Goal: Participate in discussion: Engage in conversation with other users on a specific topic

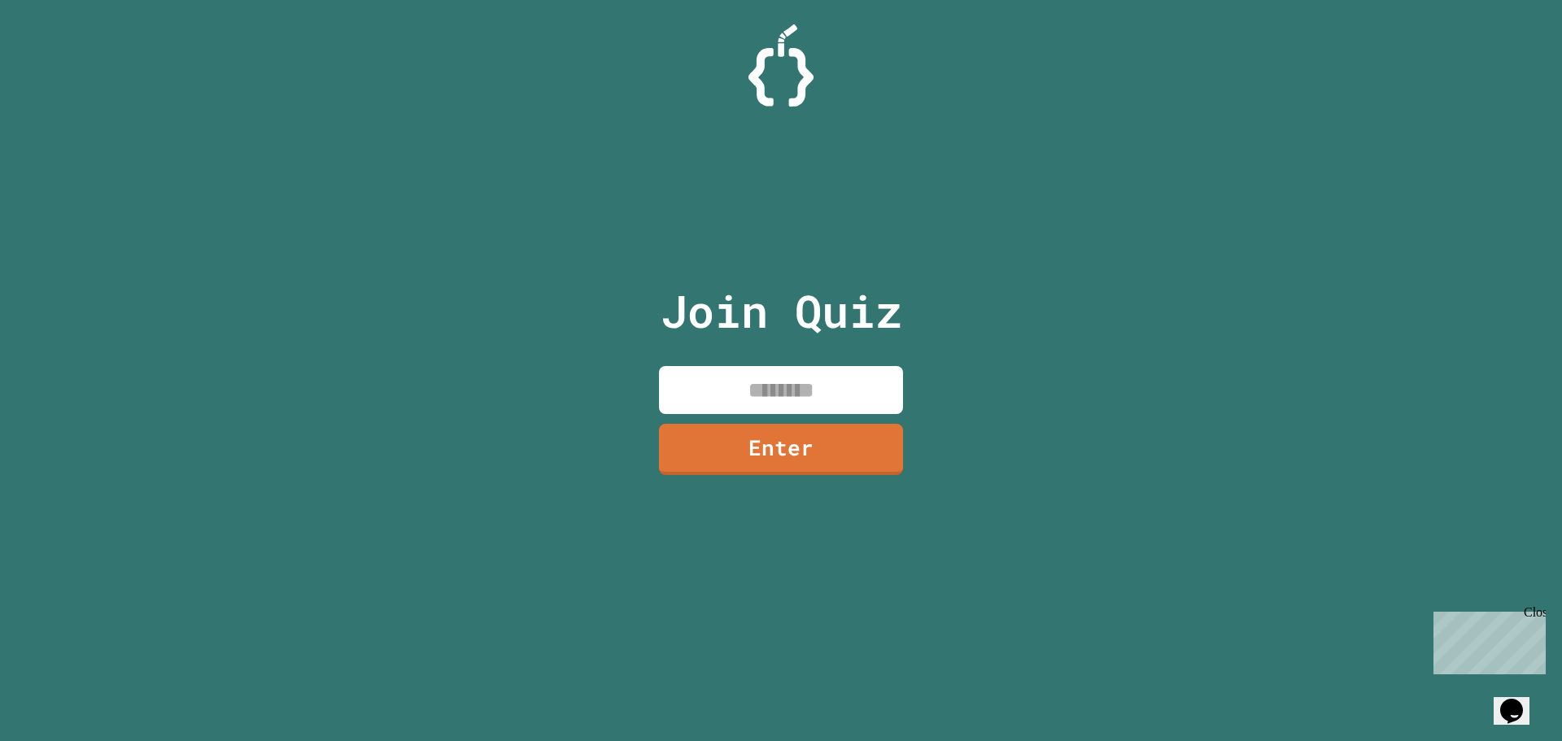
click at [753, 380] on input at bounding box center [781, 390] width 244 height 48
type input "********"
click at [778, 454] on link "Enter" at bounding box center [781, 447] width 227 height 54
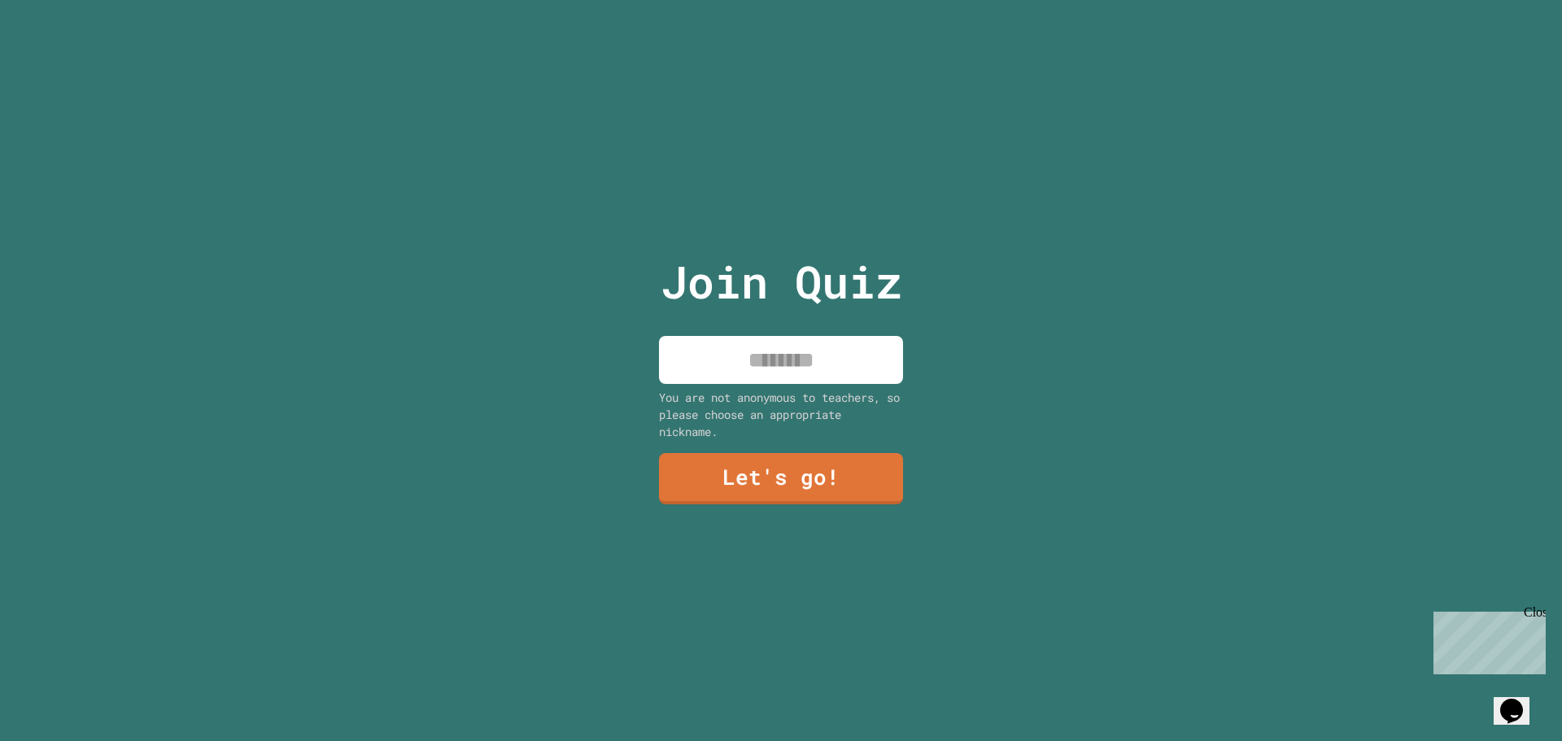
click at [776, 360] on input at bounding box center [781, 360] width 244 height 48
type input "*********"
click at [730, 494] on link "Let's go!" at bounding box center [780, 477] width 221 height 54
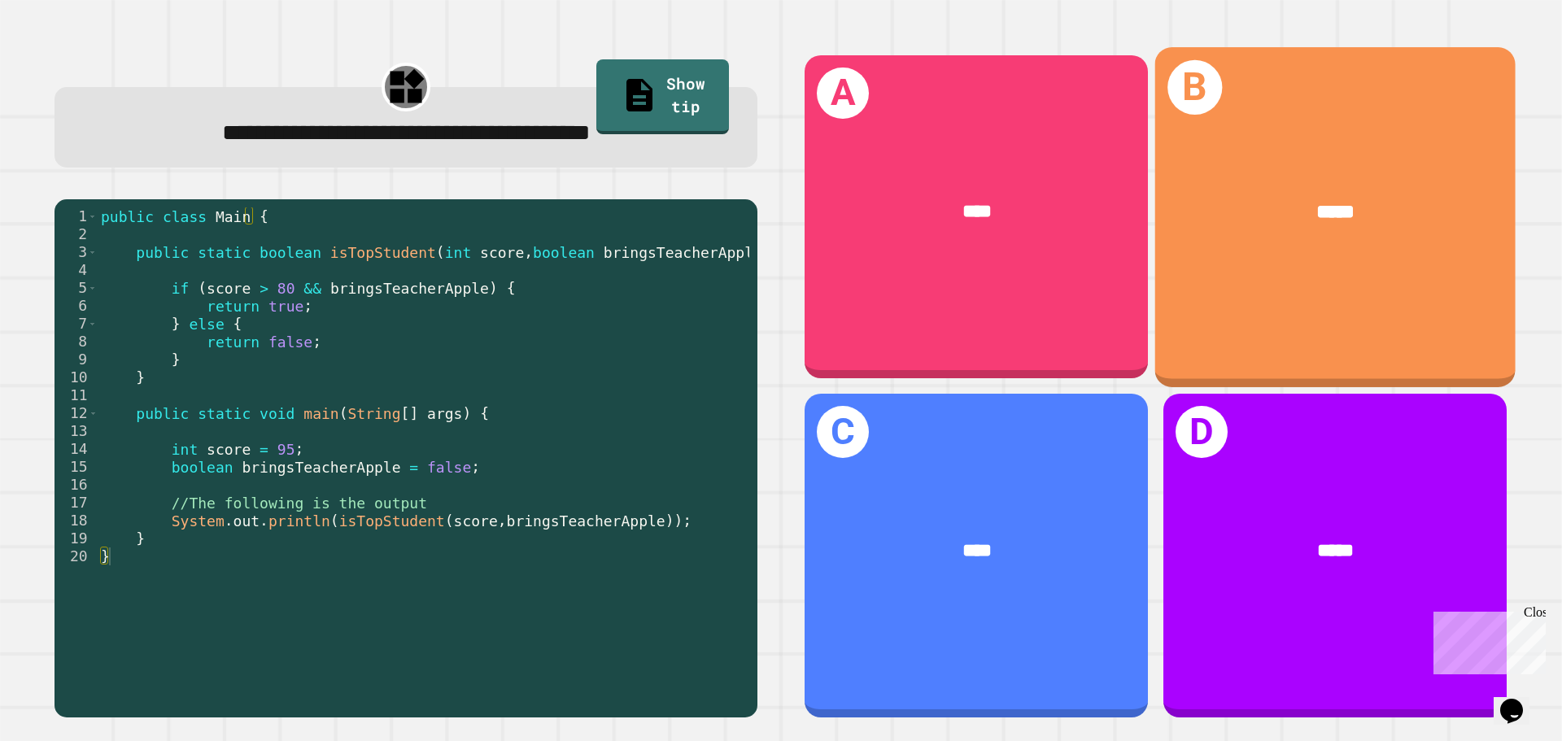
click at [1327, 303] on div "B *****" at bounding box center [1335, 216] width 360 height 339
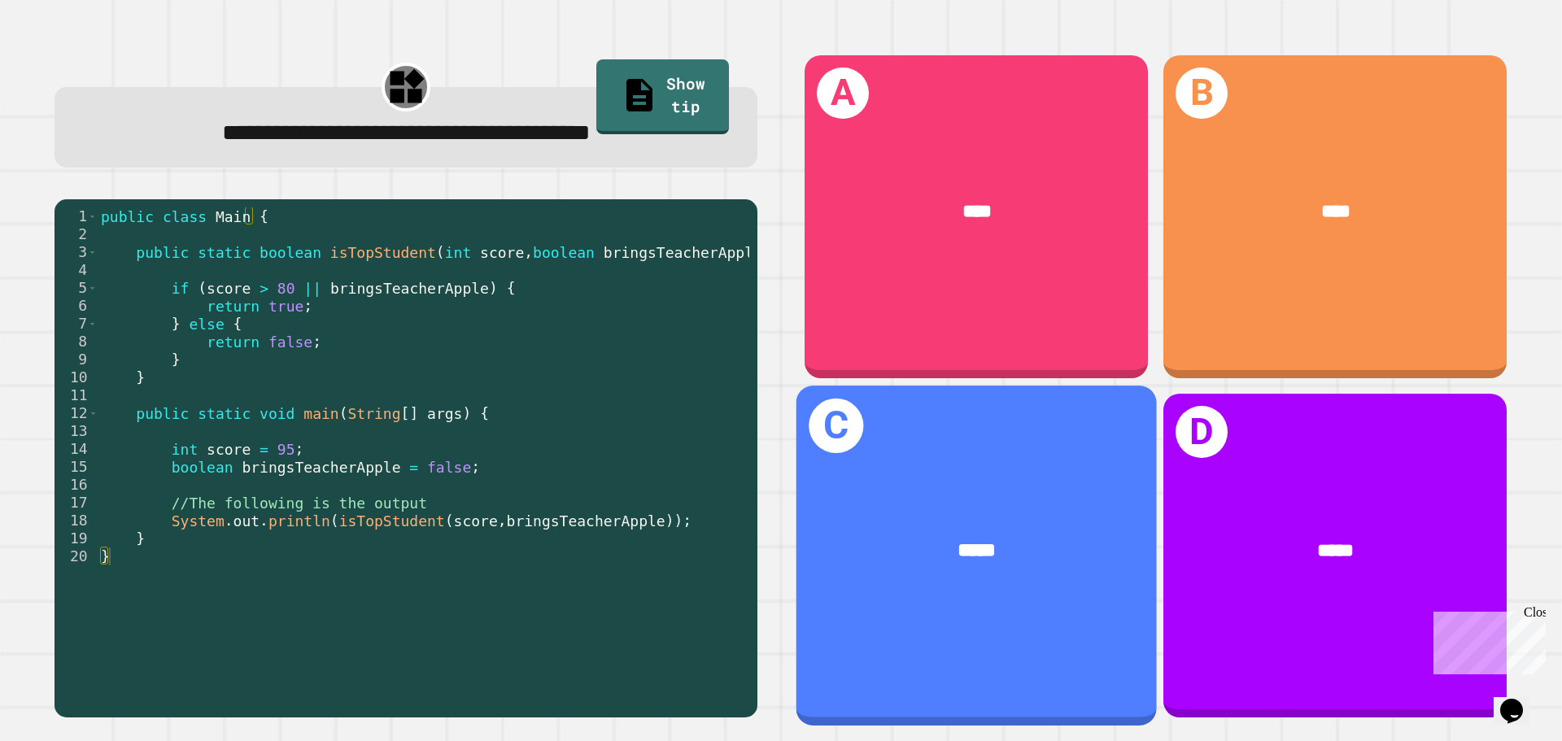
click at [975, 580] on div "*****" at bounding box center [976, 551] width 360 height 109
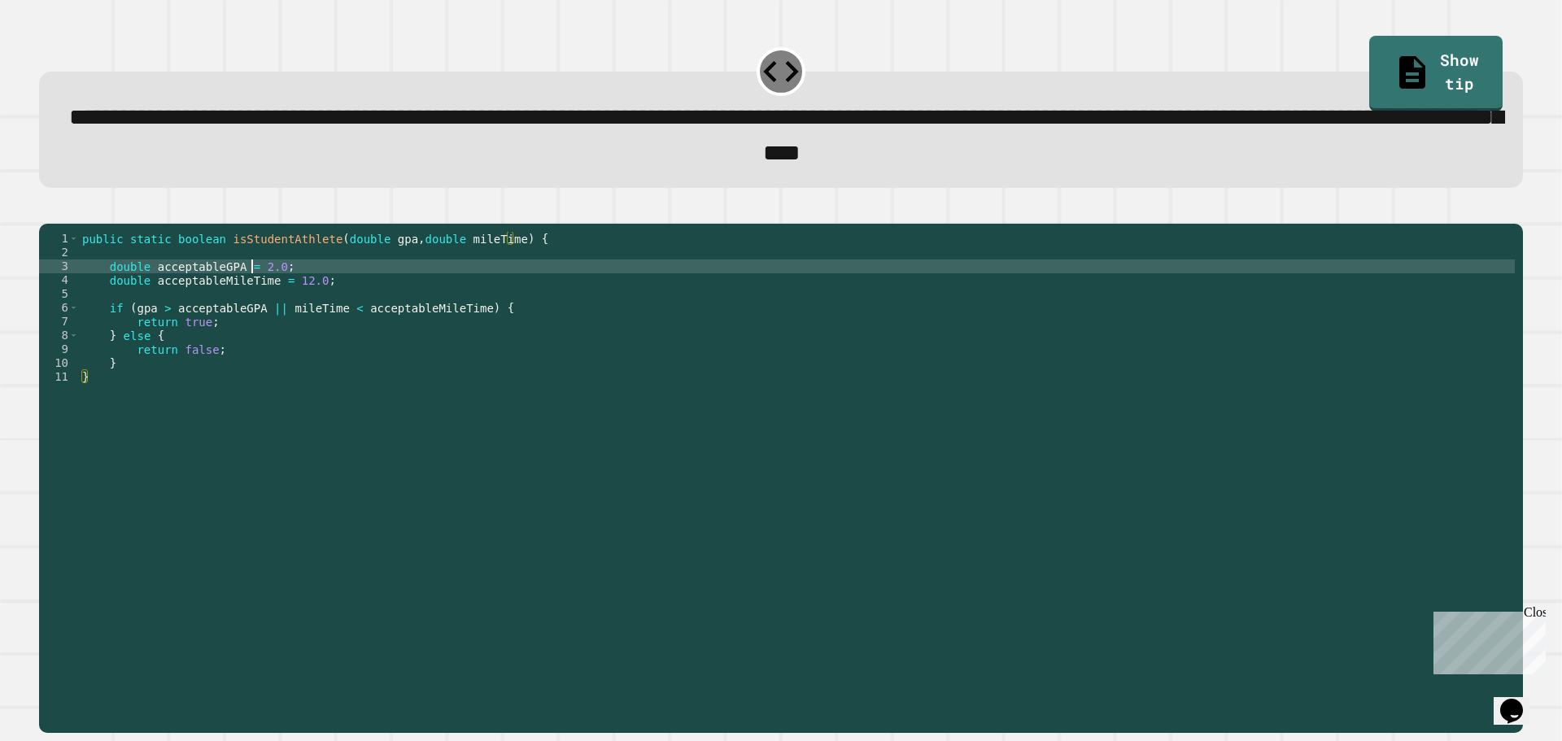
click at [254, 295] on div "public static boolean isStudentAthlete ( double gpa , double mileTime ) { doubl…" at bounding box center [797, 460] width 1436 height 456
click at [362, 425] on div "public static boolean isStudentAthlete ( double gpa , double mileTime ) { doubl…" at bounding box center [797, 460] width 1436 height 456
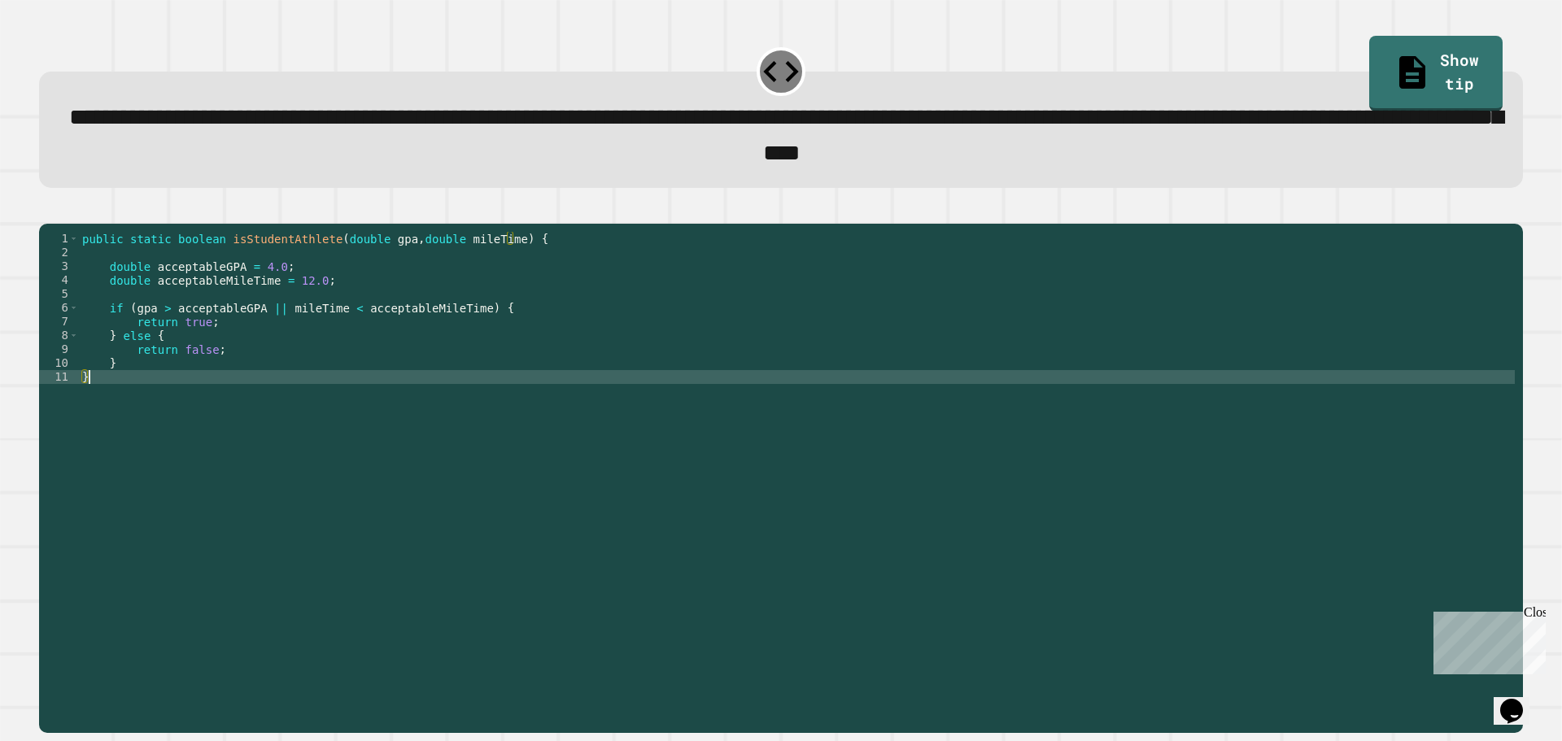
scroll to position [0, 0]
click at [256, 292] on div "public static boolean isStudentAthlete ( double gpa , double mileTime ) { doubl…" at bounding box center [797, 460] width 1436 height 456
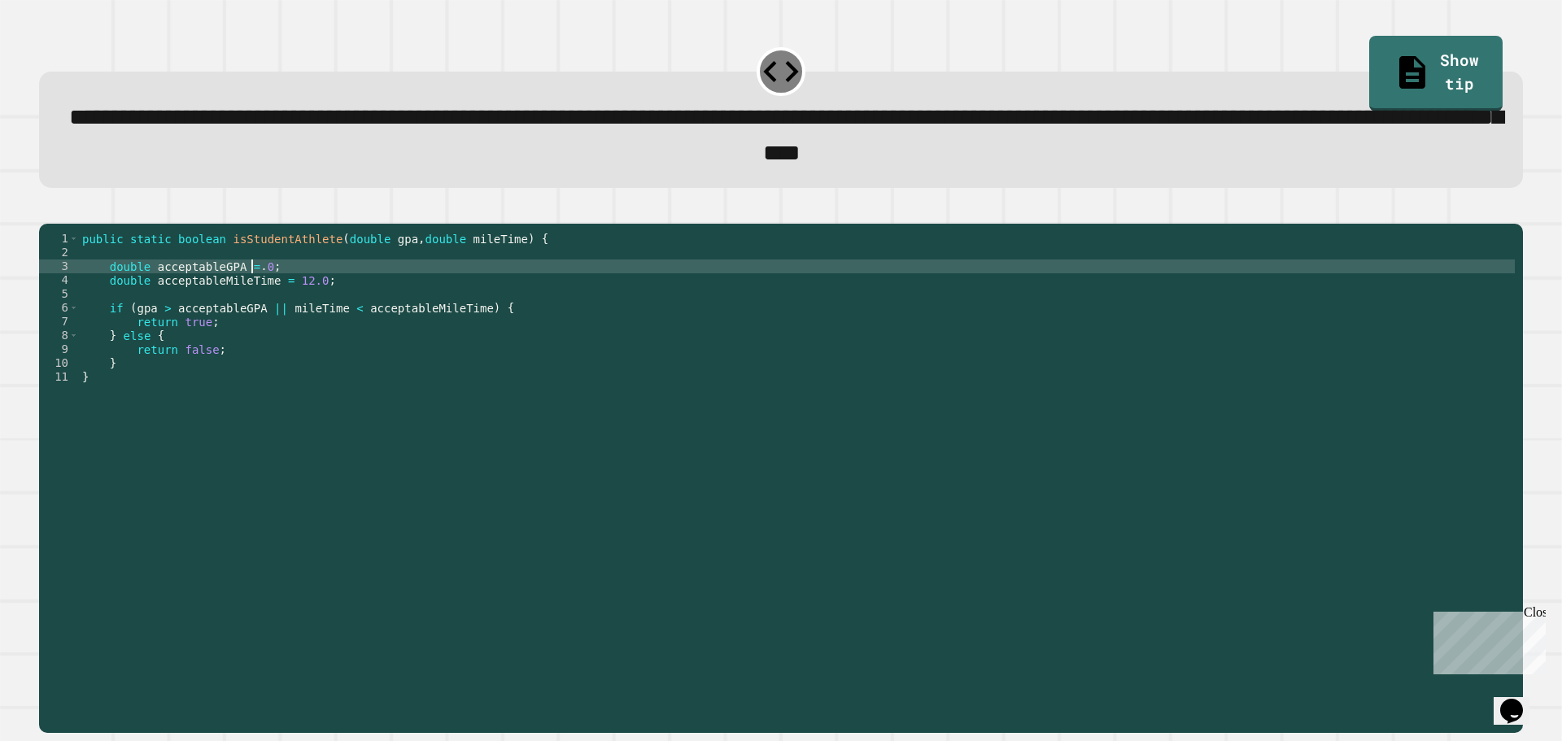
type textarea "**********"
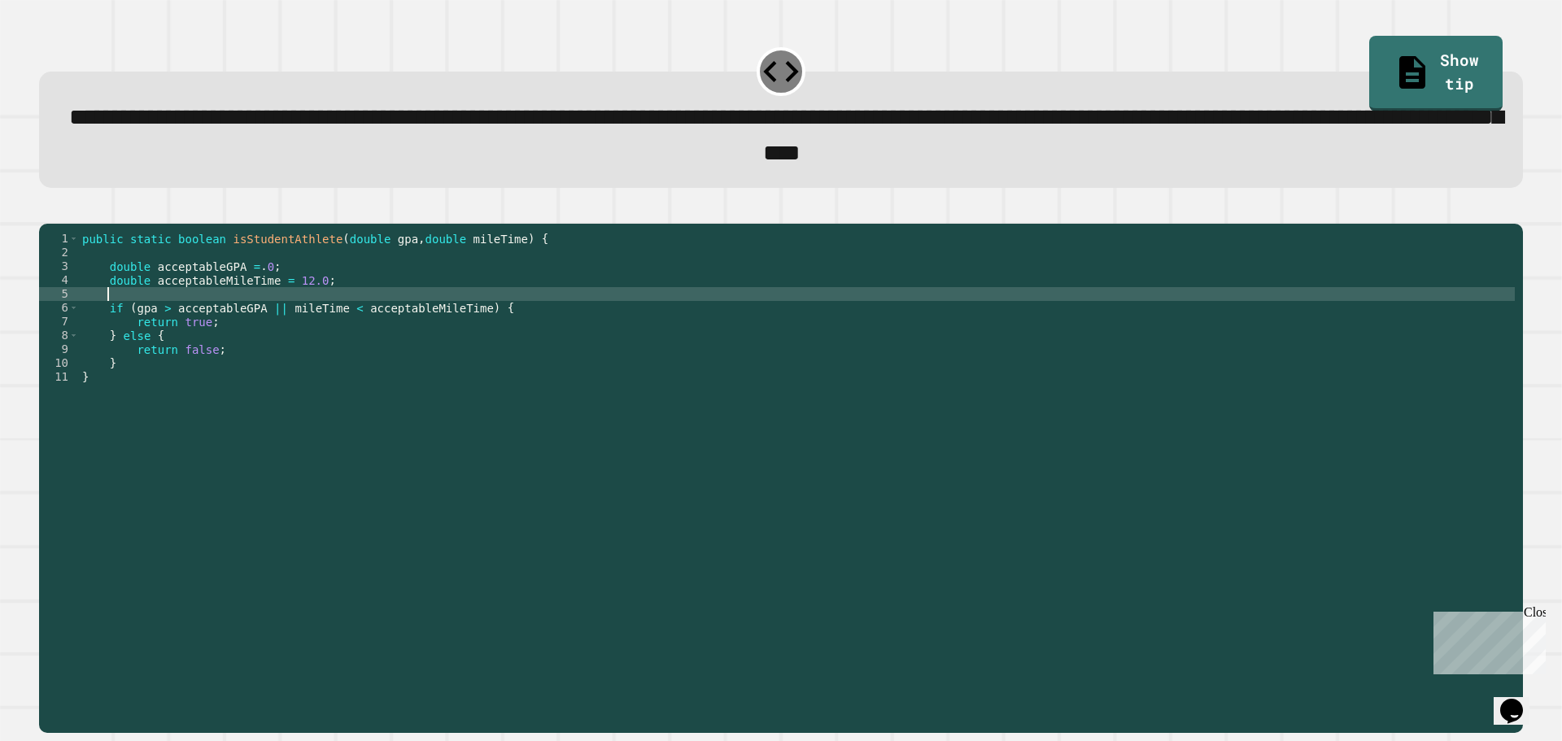
click at [251, 321] on div "public static boolean isStudentAthlete ( double gpa , double mileTime ) { doubl…" at bounding box center [797, 460] width 1436 height 456
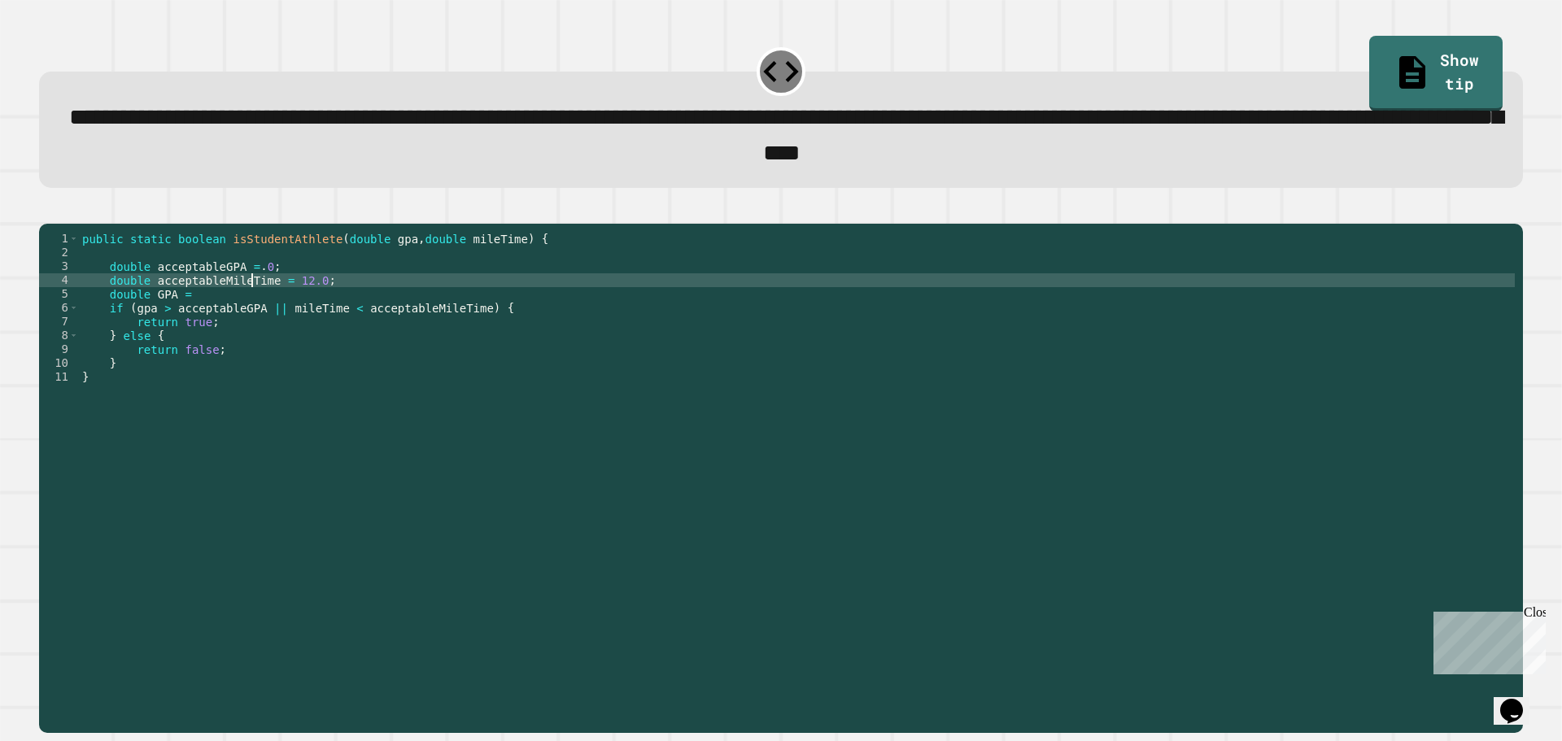
click at [254, 300] on div "public static boolean isStudentAthlete ( double gpa , double mileTime ) { doubl…" at bounding box center [797, 460] width 1436 height 456
click at [253, 289] on div "public static boolean isStudentAthlete ( double gpa , double mileTime ) { doubl…" at bounding box center [797, 460] width 1436 height 456
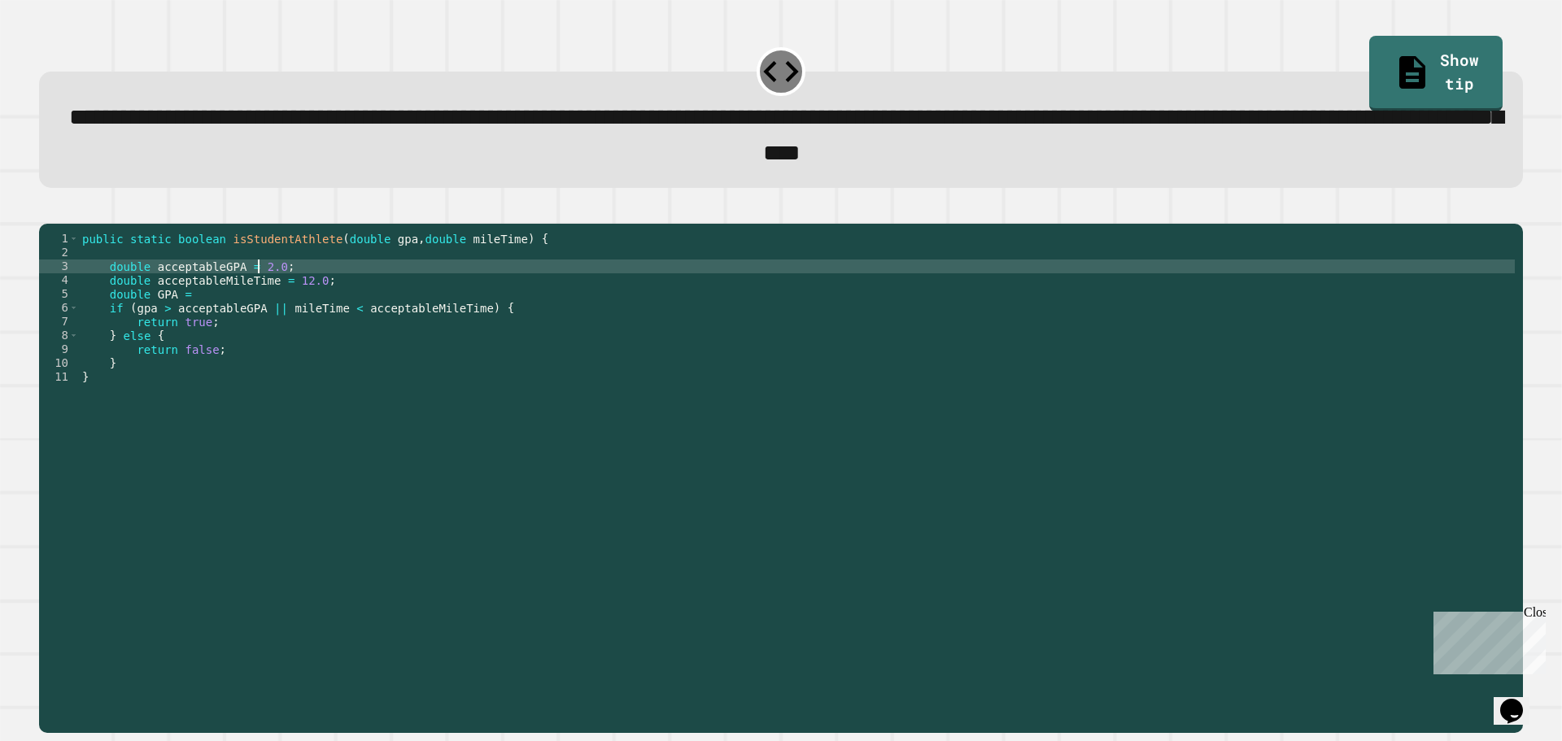
click at [222, 316] on div "public static boolean isStudentAthlete ( double gpa , double mileTime ) { doubl…" at bounding box center [797, 460] width 1436 height 456
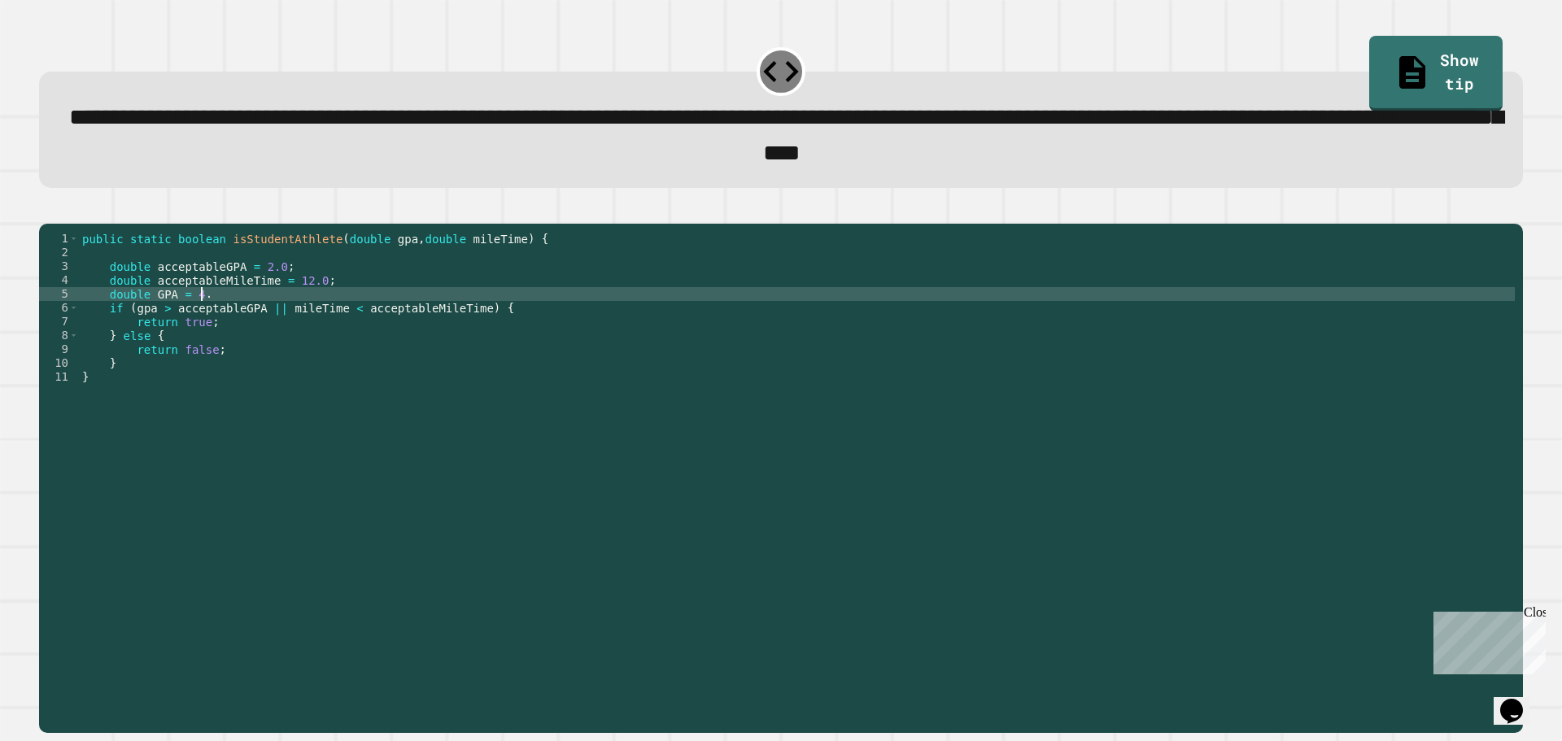
scroll to position [0, 8]
type textarea "**********"
click at [47, 210] on icon "button" at bounding box center [47, 210] width 0 height 0
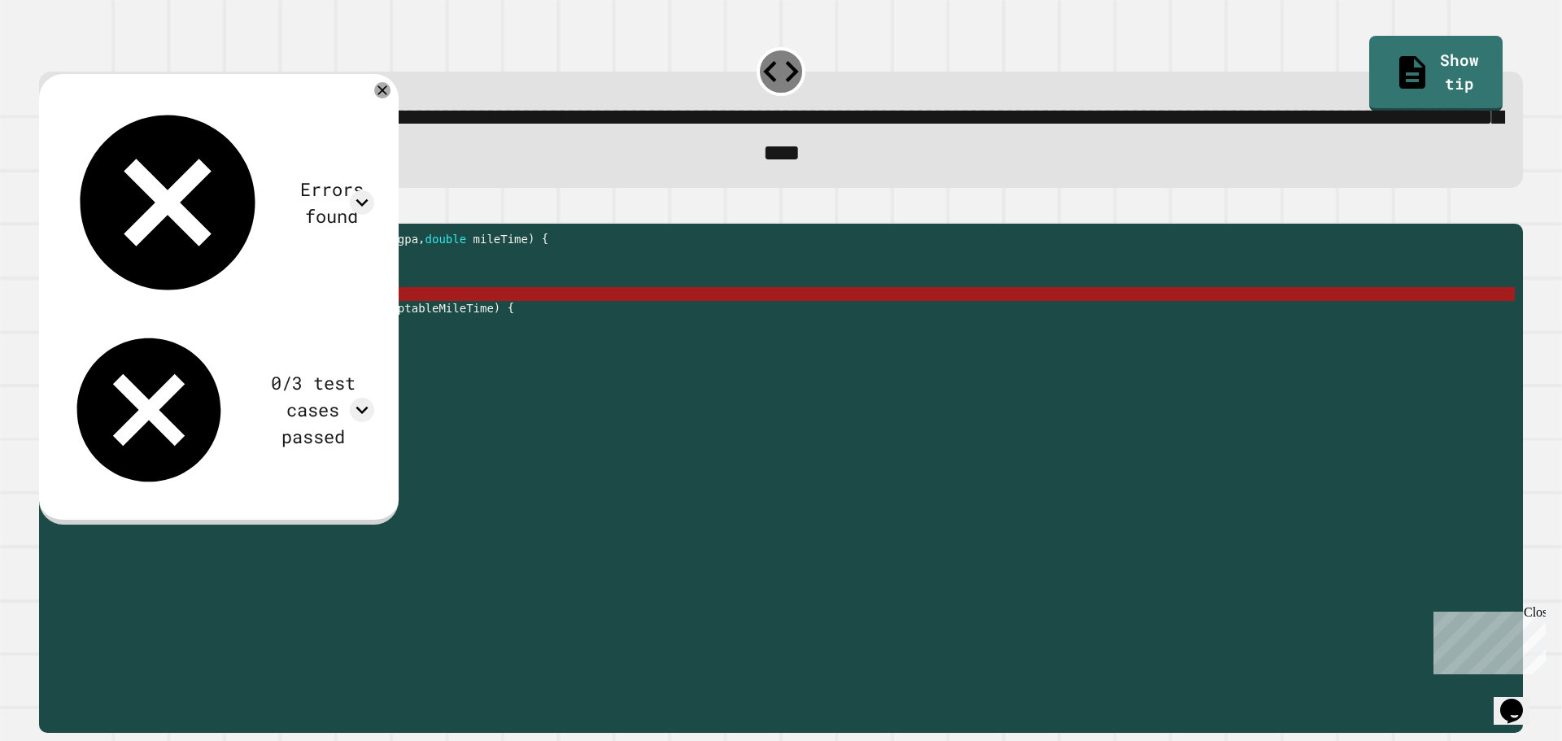
drag, startPoint x: 226, startPoint y: 320, endPoint x: 107, endPoint y: 319, distance: 119.6
click at [107, 319] on div "public static boolean isStudentAthlete ( double gpa , double mileTime ) { doubl…" at bounding box center [797, 460] width 1436 height 456
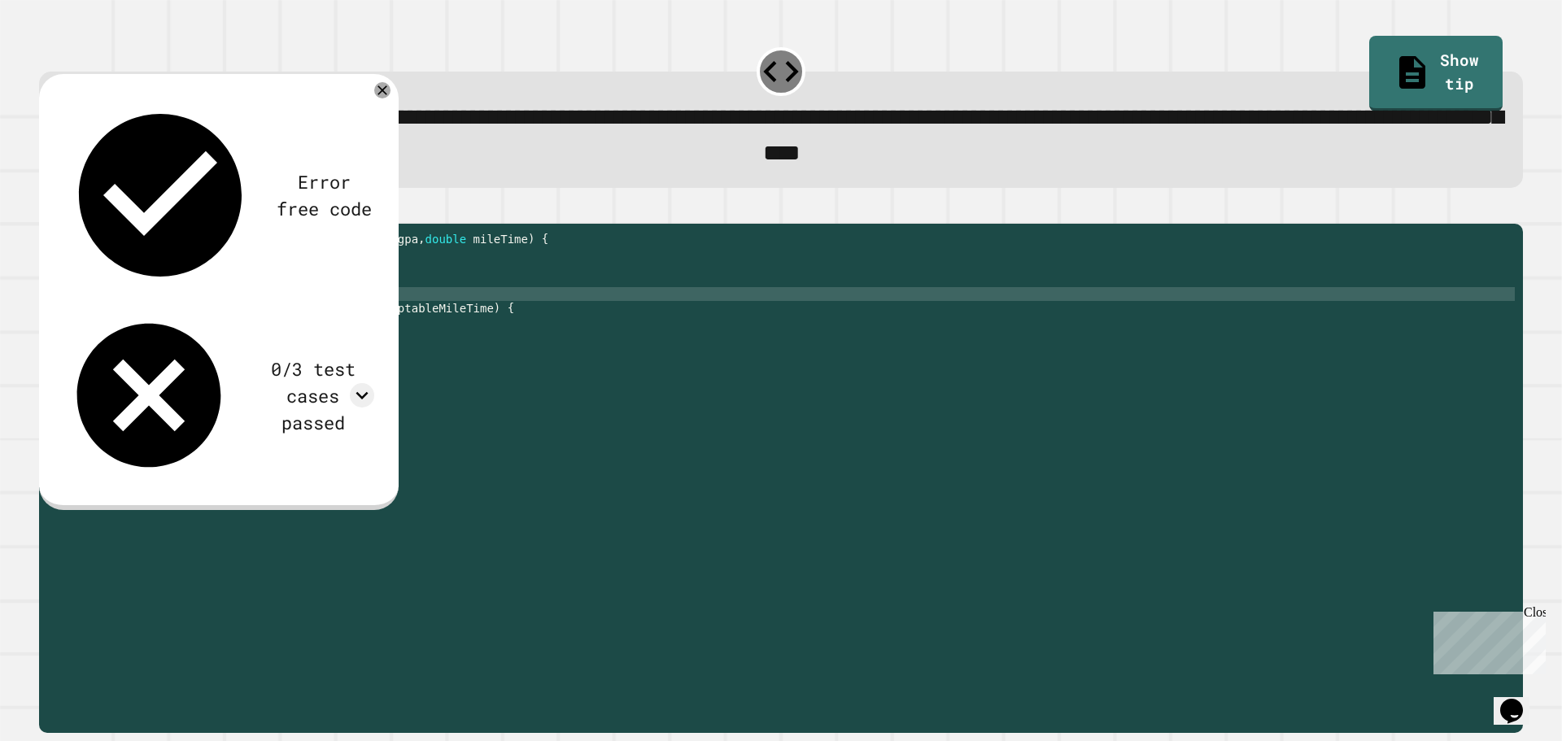
scroll to position [0, 0]
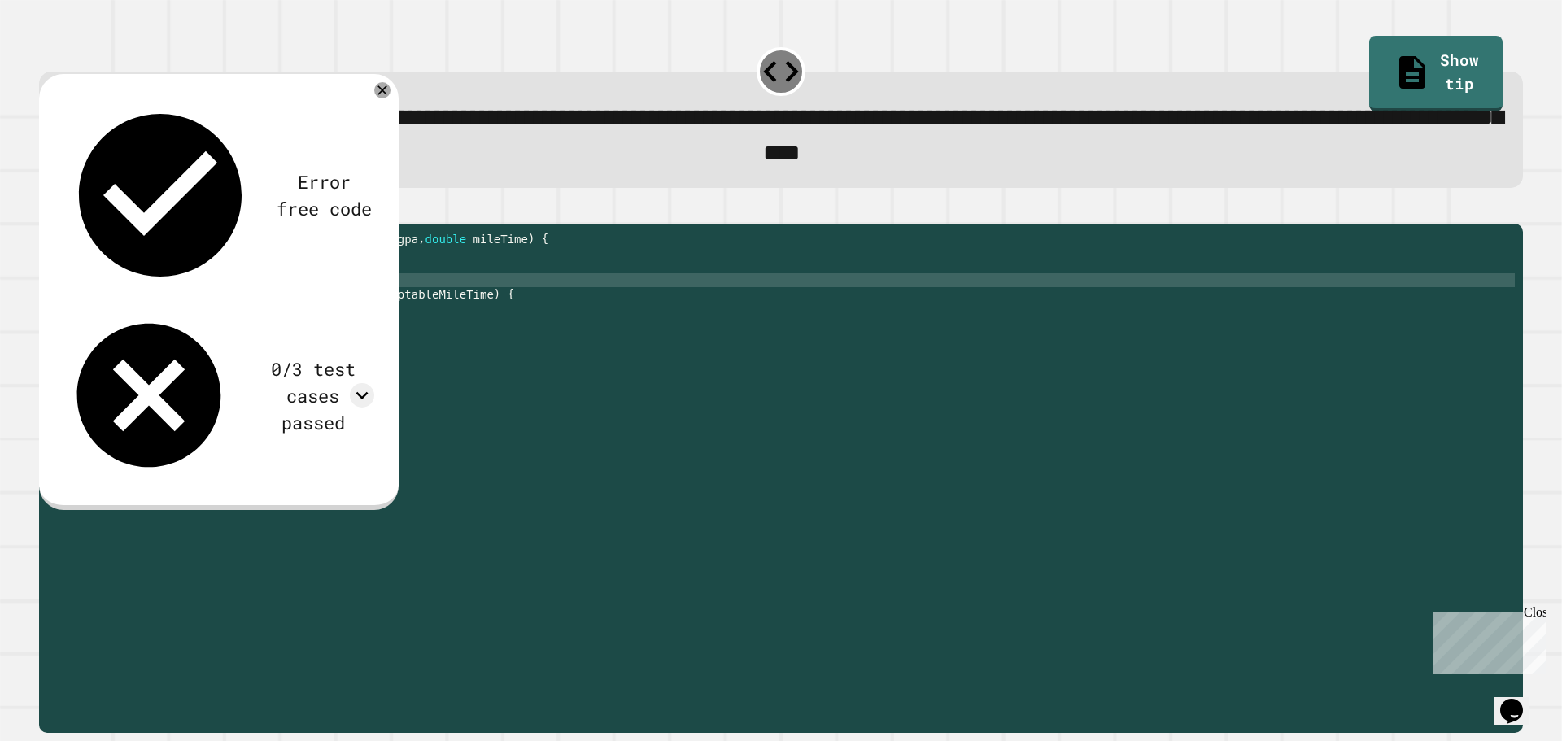
click at [163, 320] on div "public static boolean isStudentAthlete ( double gpa , double mileTime ) { doubl…" at bounding box center [797, 460] width 1436 height 456
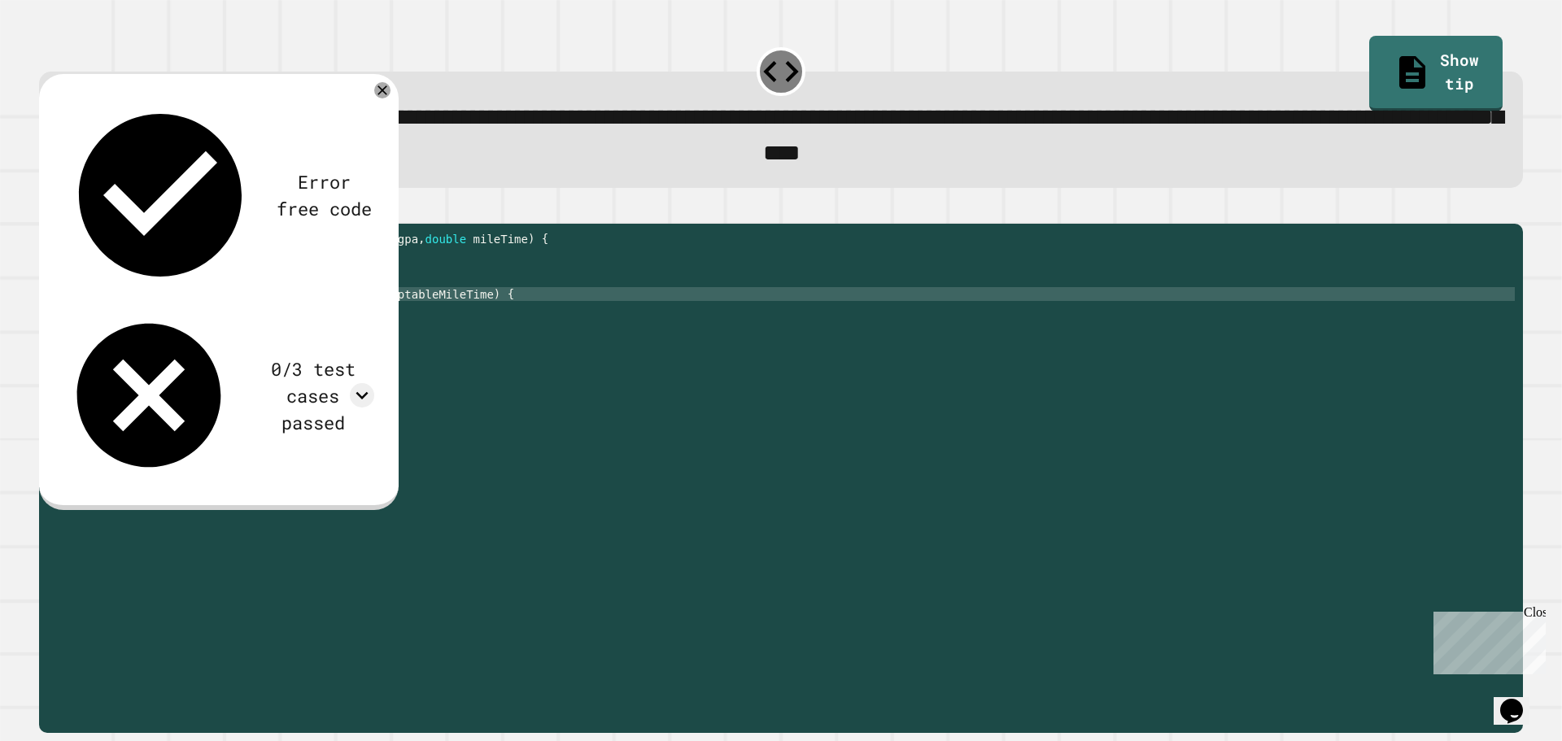
click at [717, 224] on div at bounding box center [781, 214] width 1484 height 20
click at [392, 96] on icon at bounding box center [383, 91] width 20 height 20
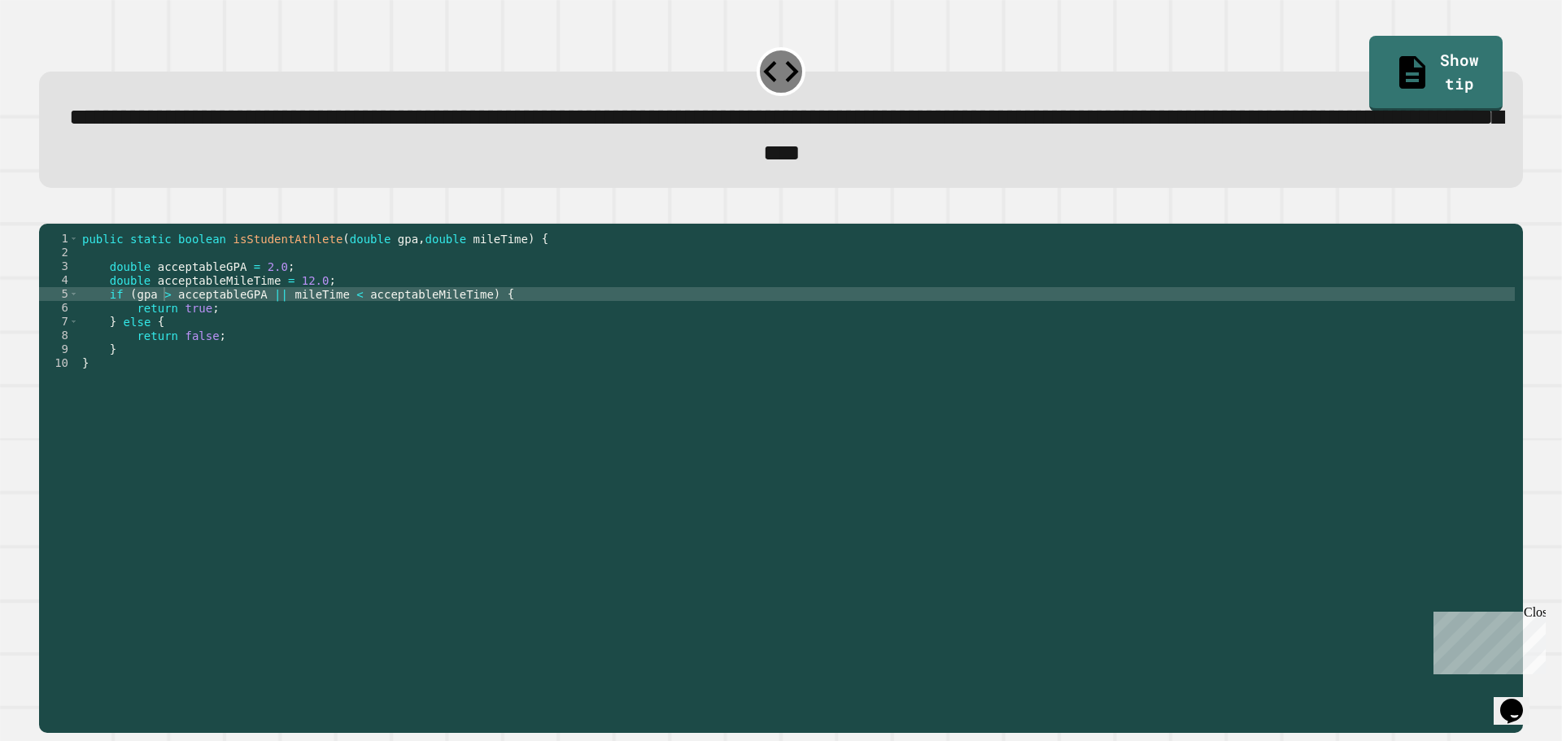
click at [264, 323] on div "public static boolean isStudentAthlete ( double gpa , double mileTime ) { doubl…" at bounding box center [797, 460] width 1436 height 456
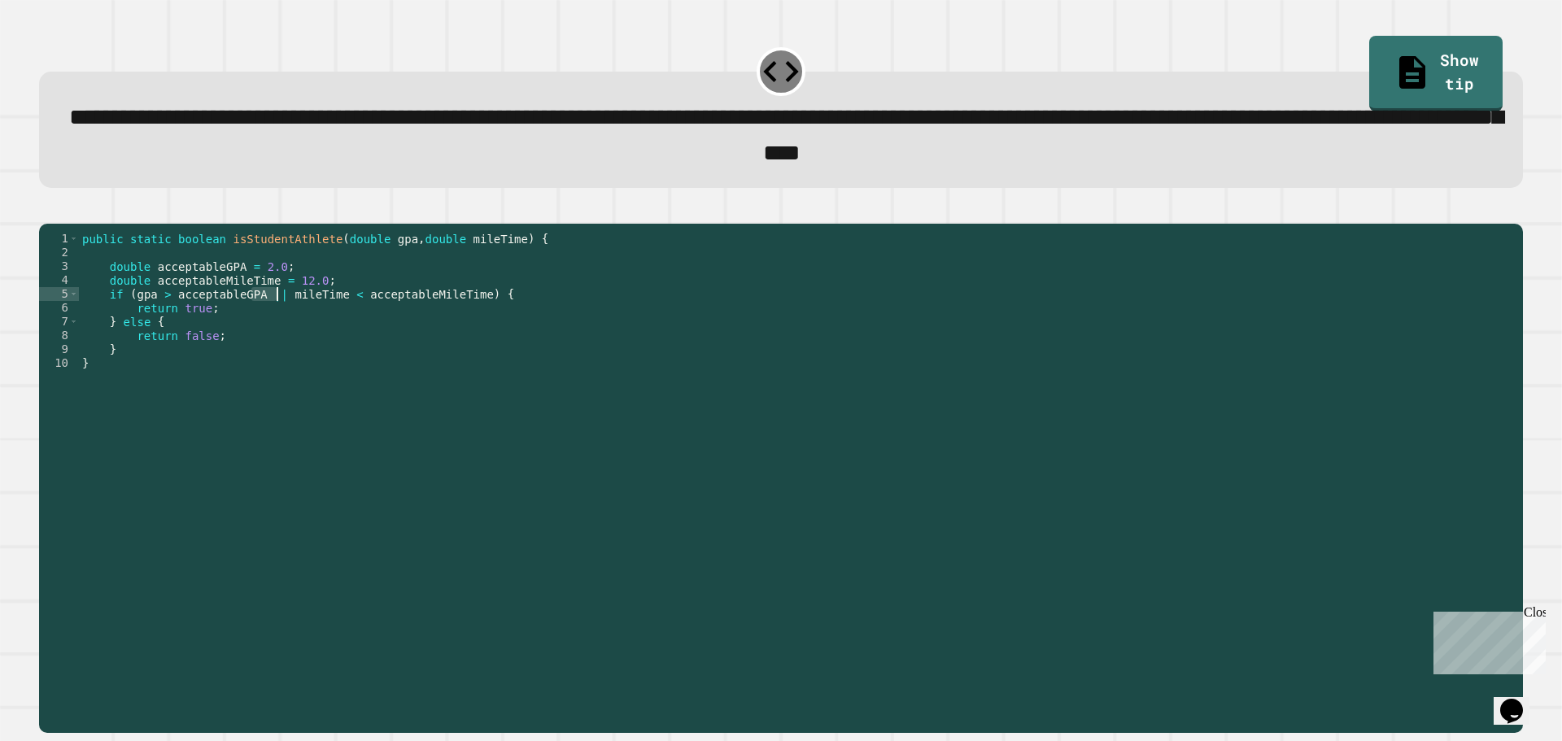
click at [264, 323] on div "public static boolean isStudentAthlete ( double gpa , double mileTime ) { doubl…" at bounding box center [797, 460] width 1436 height 456
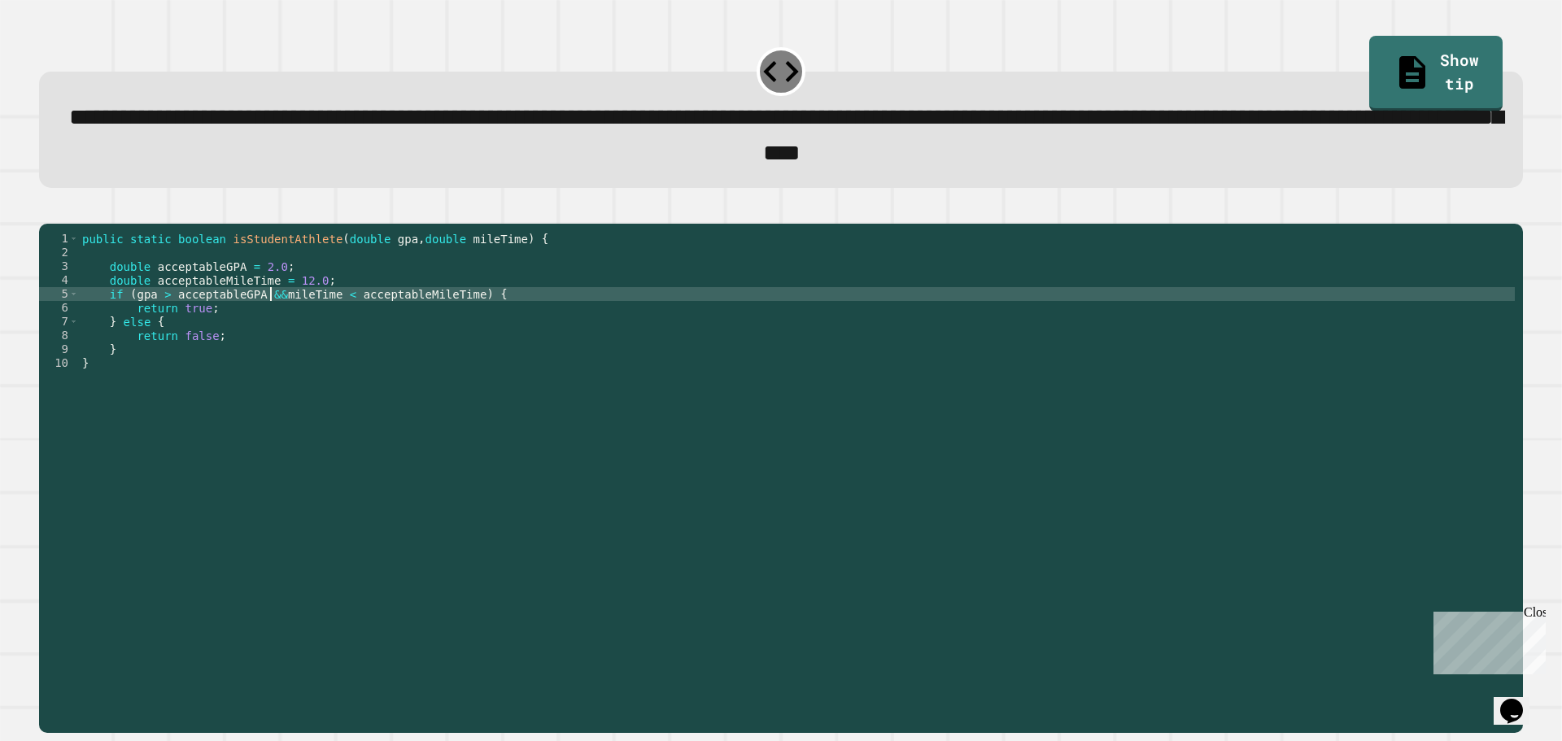
scroll to position [0, 14]
type textarea "**********"
click at [47, 210] on icon "button" at bounding box center [47, 210] width 0 height 0
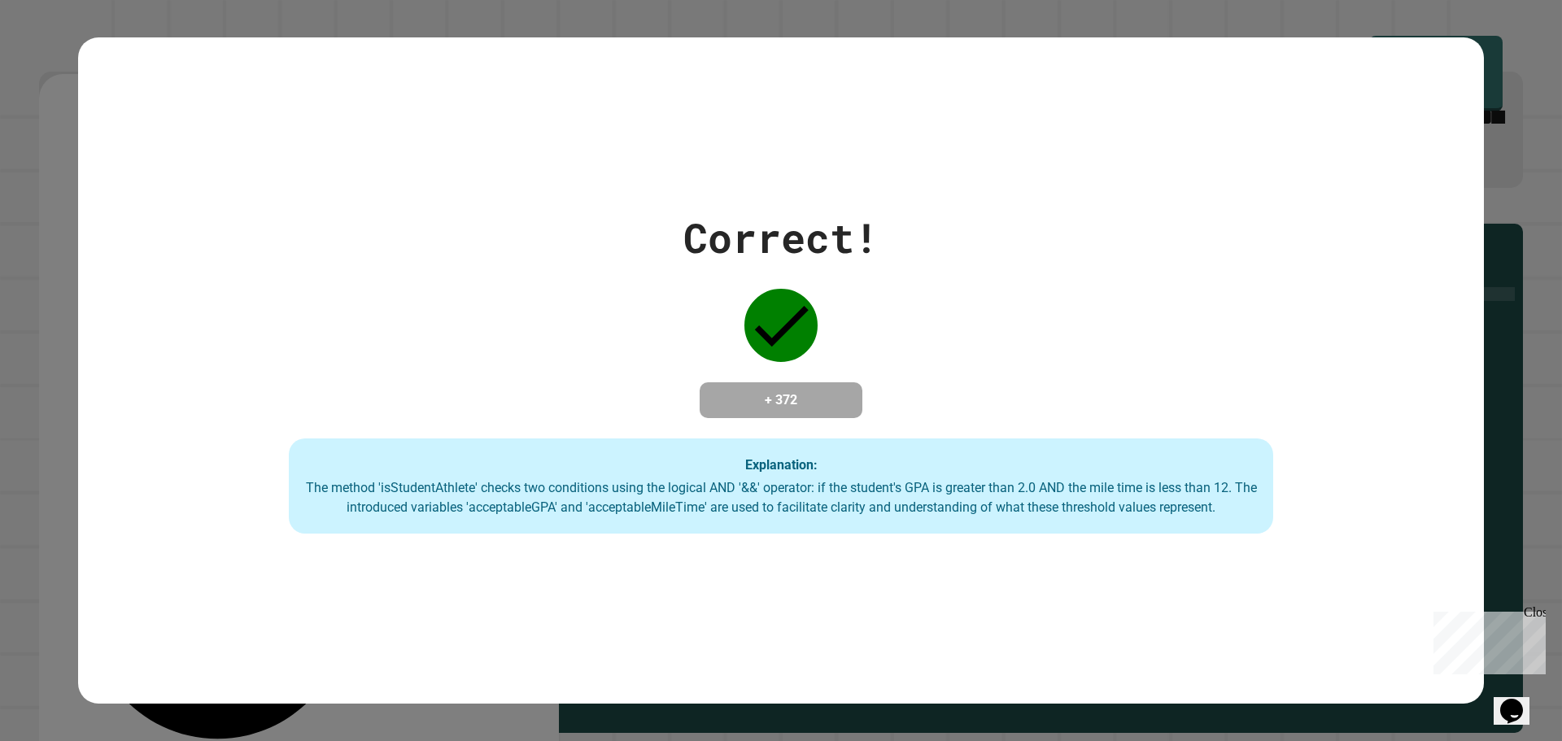
click at [1536, 613] on div "Close" at bounding box center [1534, 615] width 20 height 20
click at [787, 483] on div "The method 'isStudentAthlete' checks two conditions using the logical AND '&&' …" at bounding box center [781, 497] width 952 height 39
click at [787, 484] on div "The method 'isStudentAthlete' checks two conditions using the logical AND '&&' …" at bounding box center [781, 497] width 952 height 39
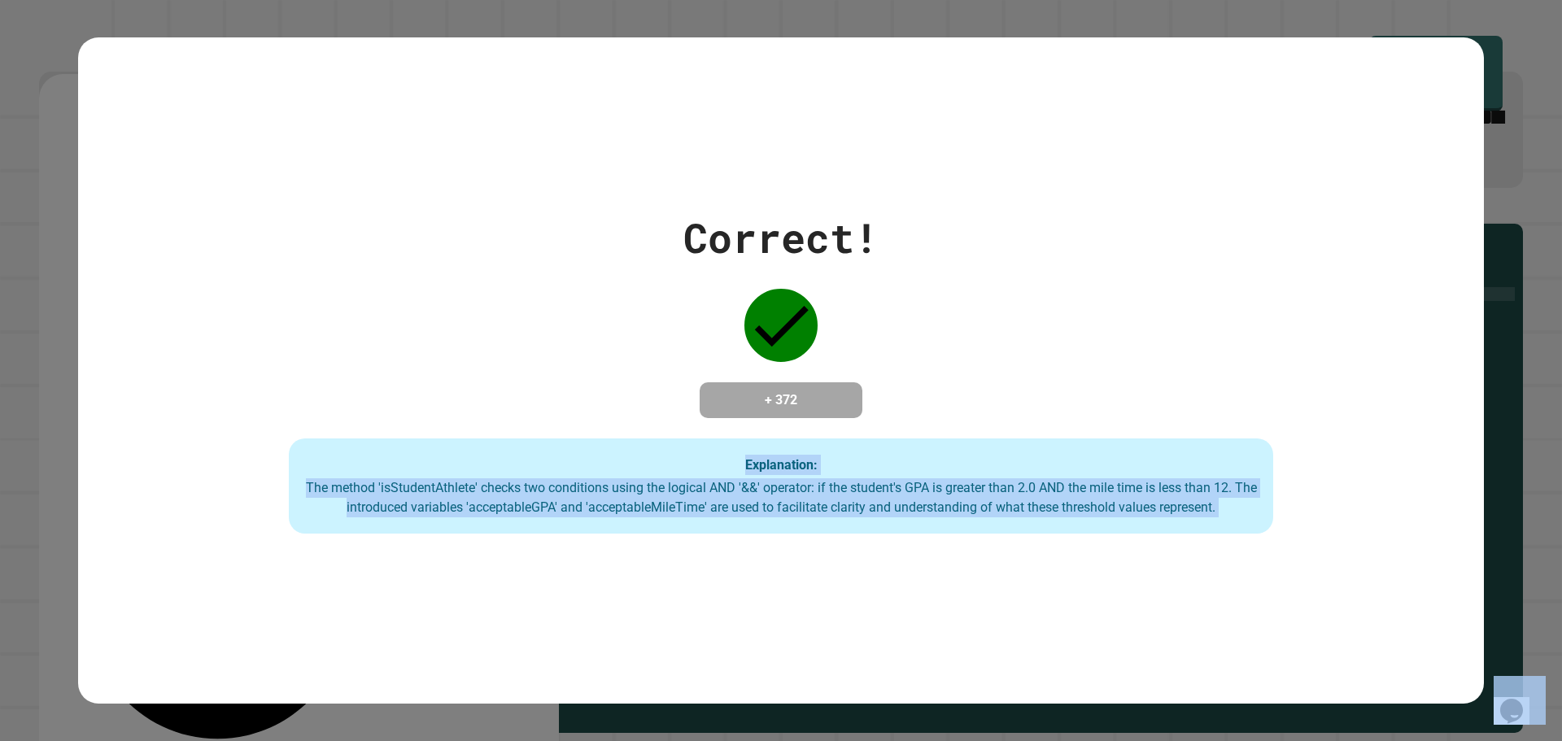
drag, startPoint x: 787, startPoint y: 484, endPoint x: 515, endPoint y: 464, distance: 272.4
click at [520, 465] on div "Explanation: The method 'isStudentAthlete' checks two conditions using the logi…" at bounding box center [781, 486] width 984 height 96
click at [812, 495] on div "The method 'isStudentAthlete' checks two conditions using the logical AND '&&' …" at bounding box center [781, 497] width 952 height 39
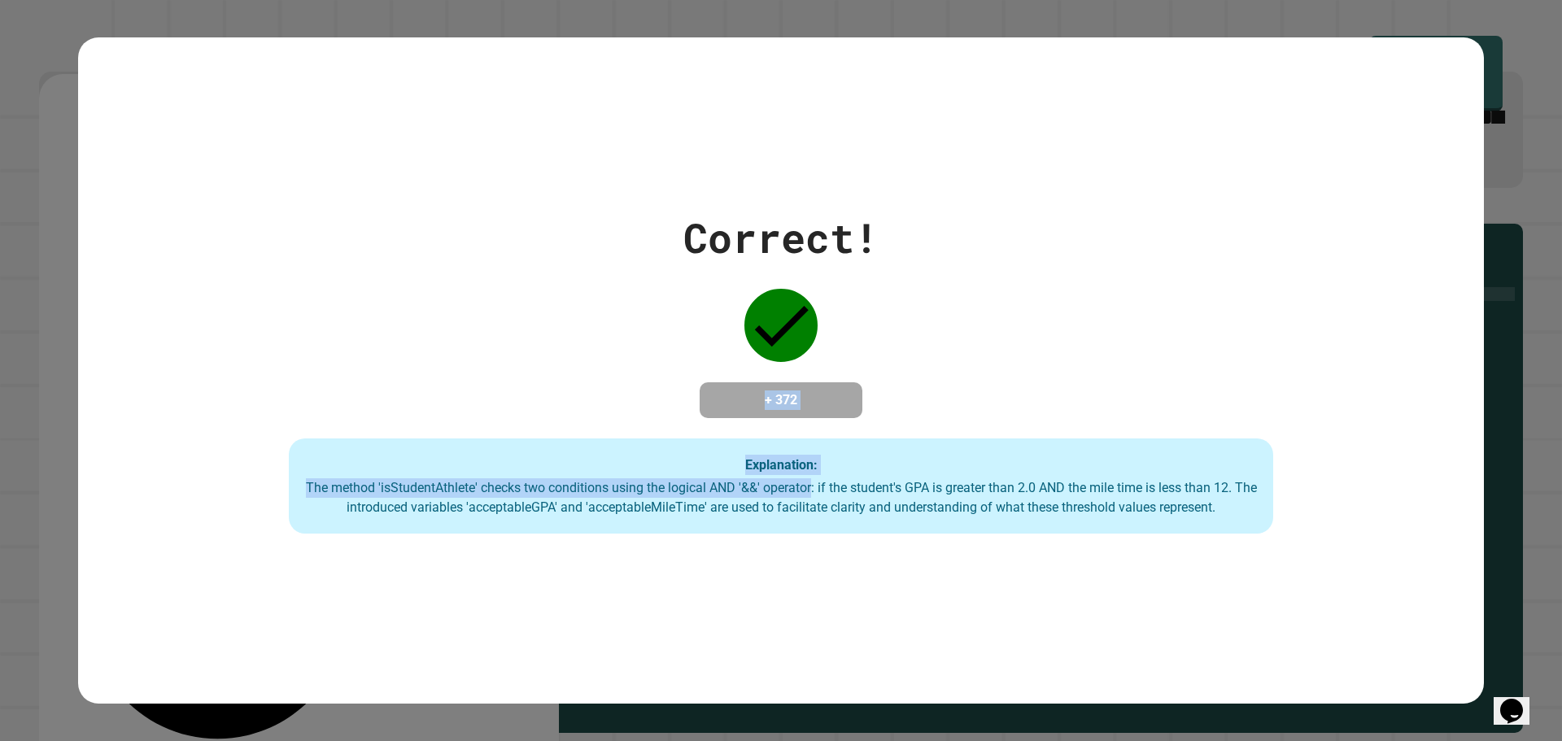
drag, startPoint x: 812, startPoint y: 495, endPoint x: 870, endPoint y: 259, distance: 242.1
click at [870, 259] on div "Correct! + 372 Explanation: The method 'isStudentAthlete' checks two conditions…" at bounding box center [781, 370] width 1406 height 327
click at [701, 483] on div "The method 'isStudentAthlete' checks two conditions using the logical AND '&&' …" at bounding box center [781, 497] width 952 height 39
click at [1210, 286] on div "Correct! + 372 Explanation: The method 'isStudentAthlete' checks two conditions…" at bounding box center [781, 370] width 1406 height 327
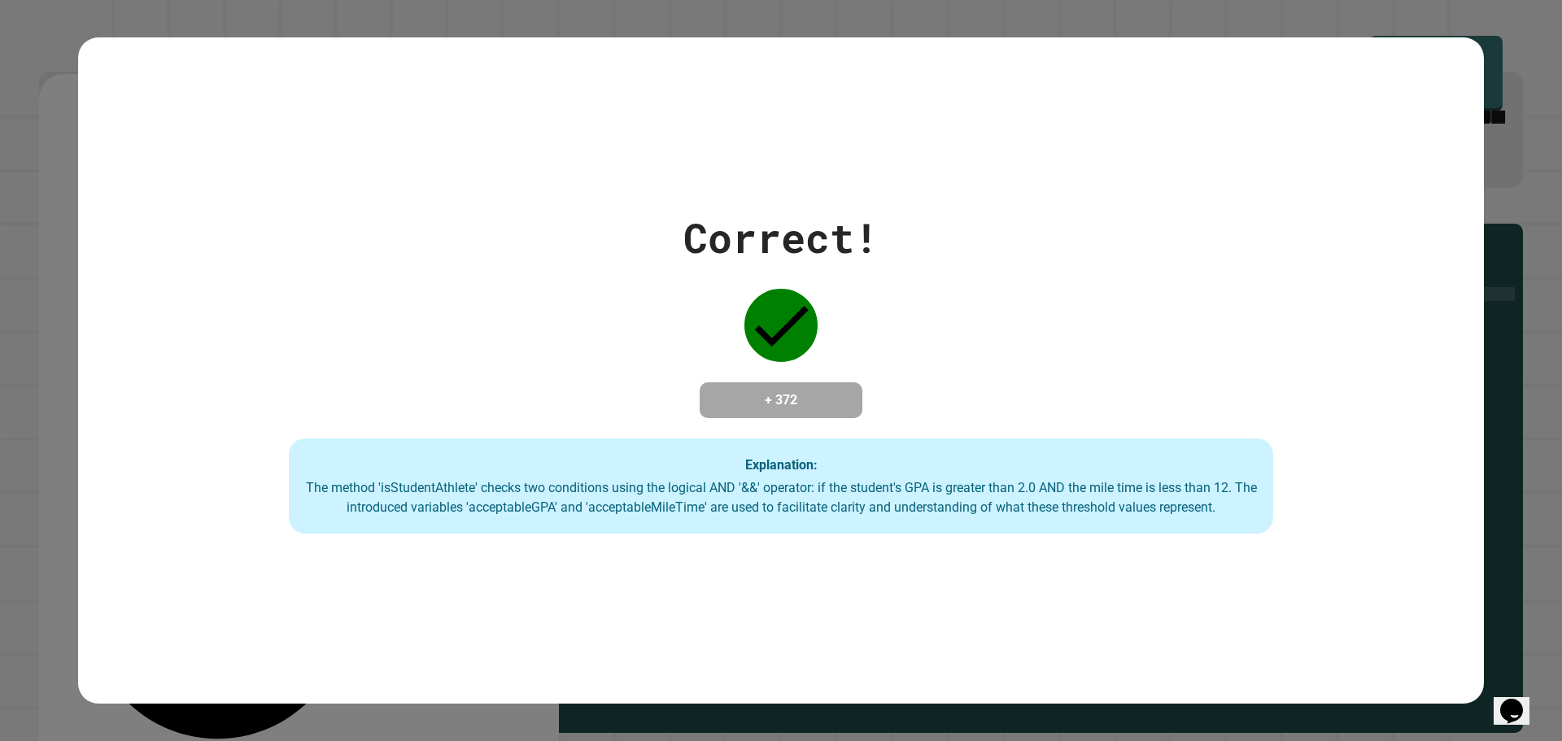
drag, startPoint x: 562, startPoint y: 507, endPoint x: 638, endPoint y: 490, distance: 77.6
click at [591, 497] on div "The method 'isStudentAthlete' checks two conditions using the logical AND '&&' …" at bounding box center [781, 497] width 952 height 39
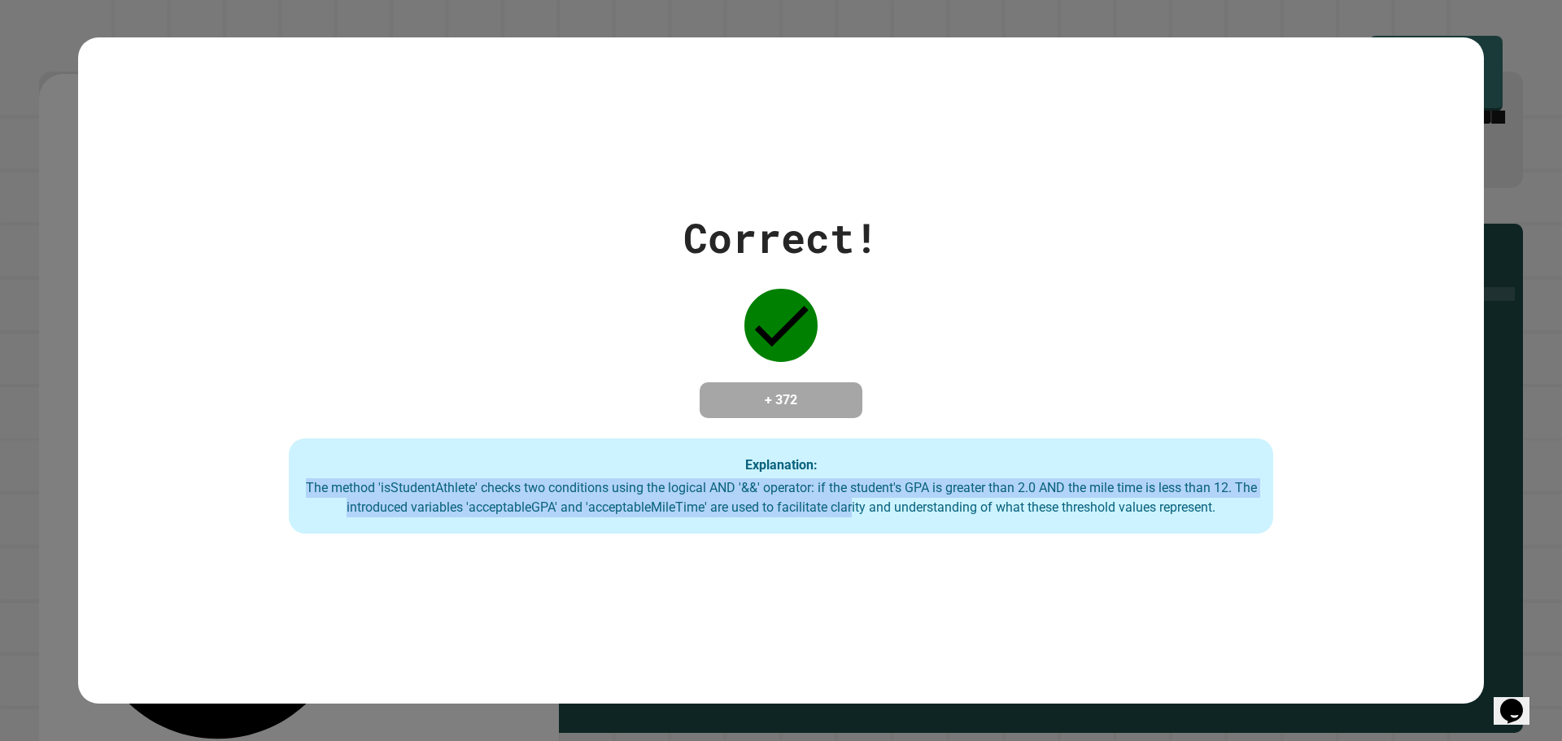
drag, startPoint x: 856, startPoint y: 502, endPoint x: 829, endPoint y: 393, distance: 112.3
click at [854, 390] on div "Correct! + 372 Explanation: The method 'isStudentAthlete' checks two conditions…" at bounding box center [781, 370] width 1406 height 327
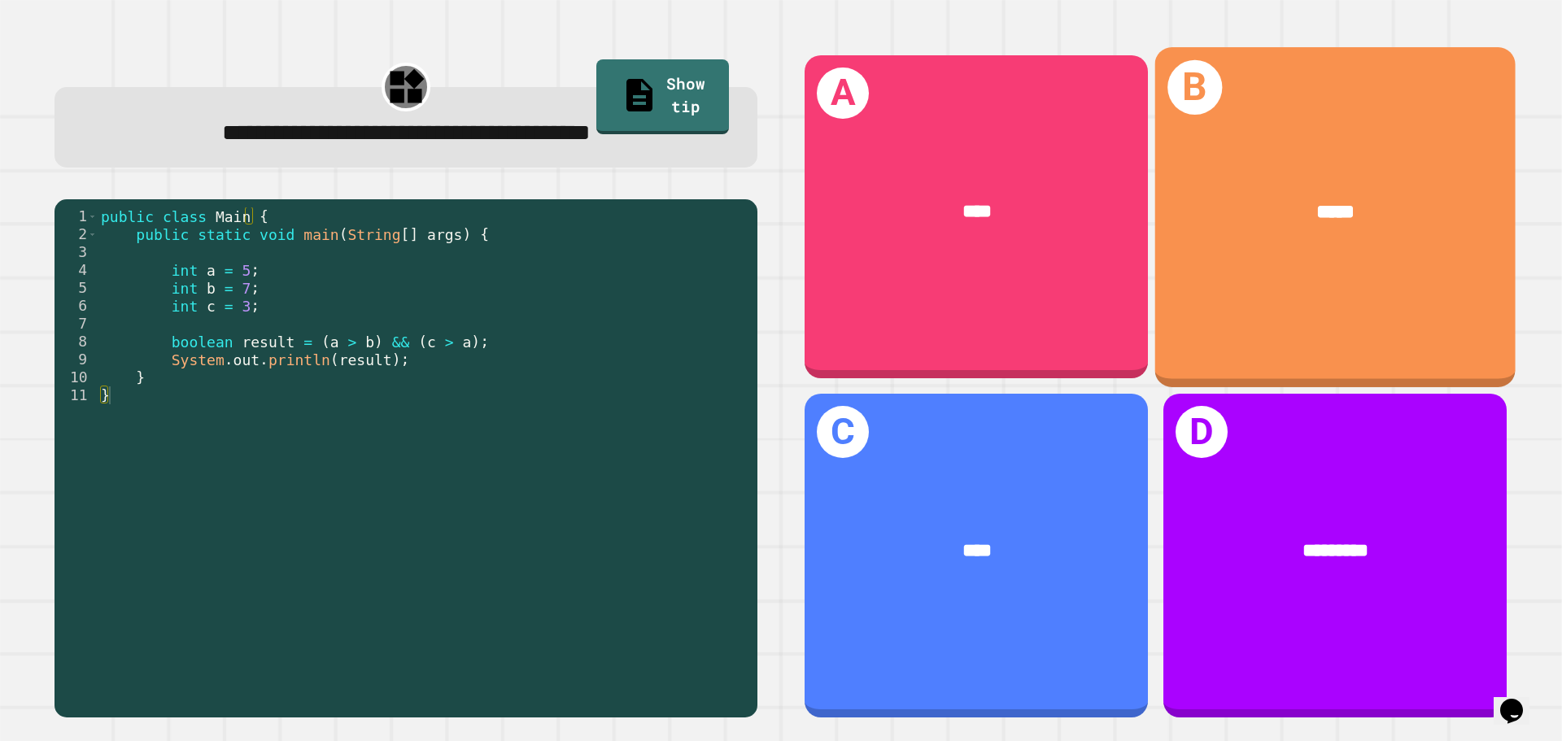
click at [1415, 174] on div "*****" at bounding box center [1335, 212] width 360 height 109
